Goal: Find specific page/section: Find specific page/section

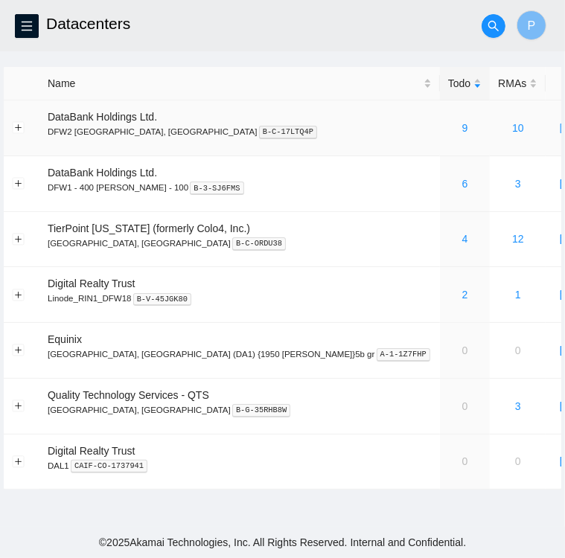
click at [448, 132] on div "9" at bounding box center [464, 128] width 33 height 16
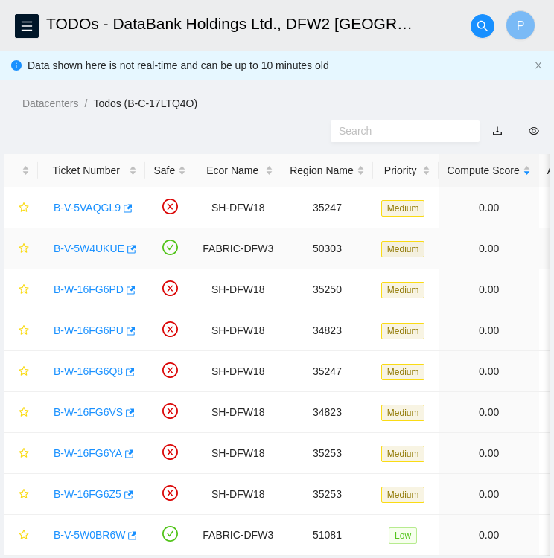
scroll to position [42, 0]
click at [223, 123] on div at bounding box center [277, 131] width 554 height 39
